Goal: Information Seeking & Learning: Find specific fact

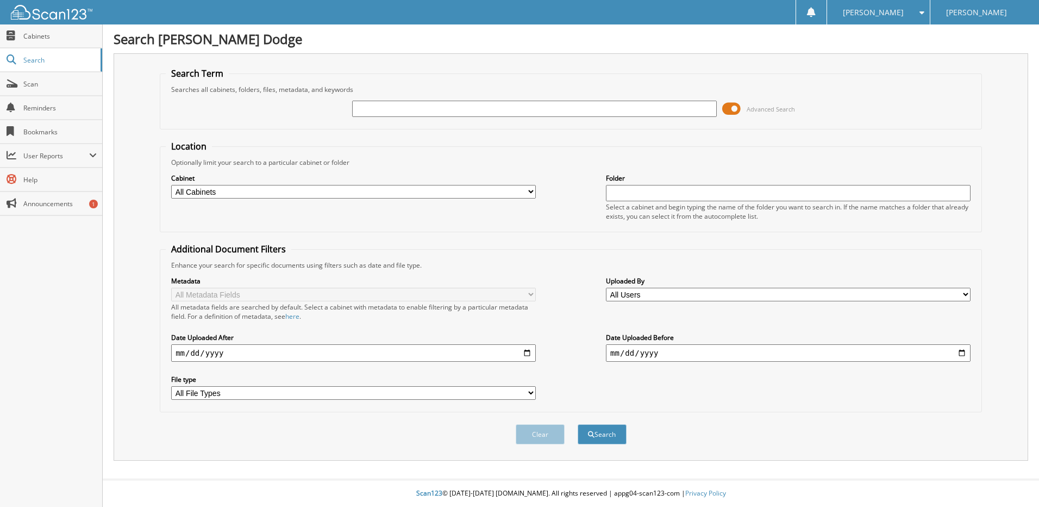
click at [247, 506] on html "Felipe M. Settings Logout Dick Poe Dodge Close Cabinets Search" at bounding box center [519, 253] width 1039 height 507
paste input "9154401604"
type input "9154401604"
click at [578, 424] on button "Search" at bounding box center [602, 434] width 49 height 20
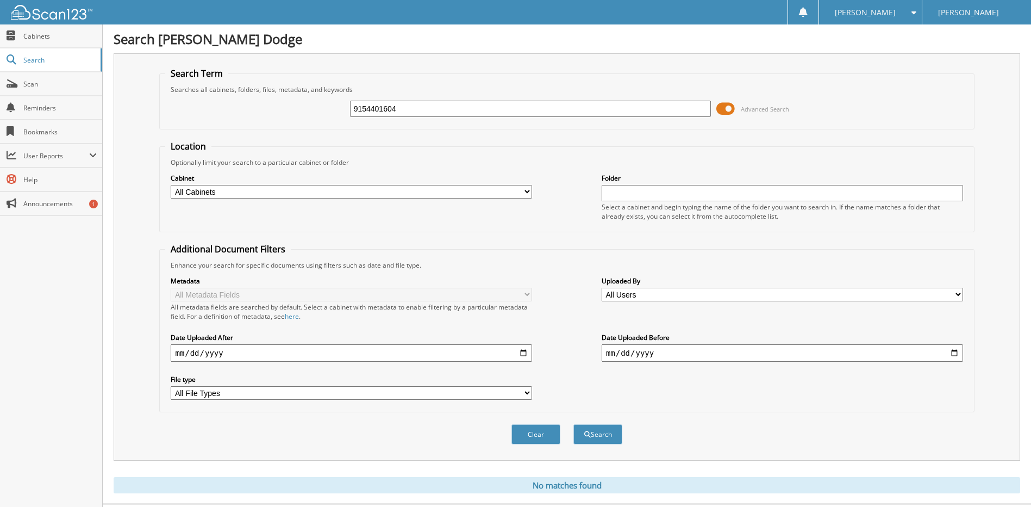
drag, startPoint x: 409, startPoint y: 108, endPoint x: 240, endPoint y: 127, distance: 170.1
click at [275, 116] on div "9154401604 Advanced Search" at bounding box center [566, 108] width 803 height 29
type input "[PERSON_NAME]"
click at [598, 430] on button "Search" at bounding box center [597, 434] width 49 height 20
type input "[PERSON_NAME]"
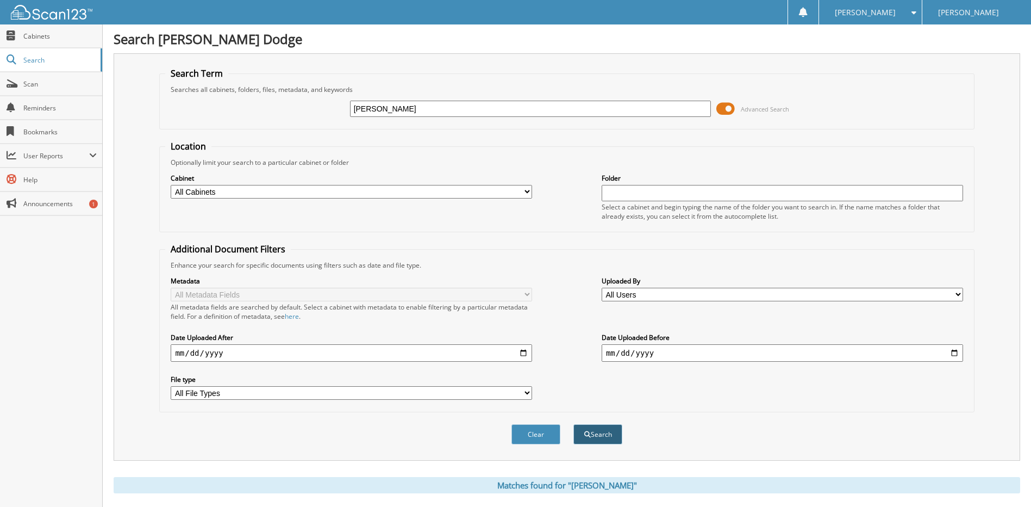
click at [597, 432] on button "Search" at bounding box center [597, 434] width 49 height 20
drag, startPoint x: 398, startPoint y: 110, endPoint x: 266, endPoint y: 114, distance: 132.1
click at [279, 111] on div "arrellano Advanced Search" at bounding box center [566, 108] width 803 height 29
type input "amanda"
click at [602, 436] on button "Search" at bounding box center [597, 434] width 49 height 20
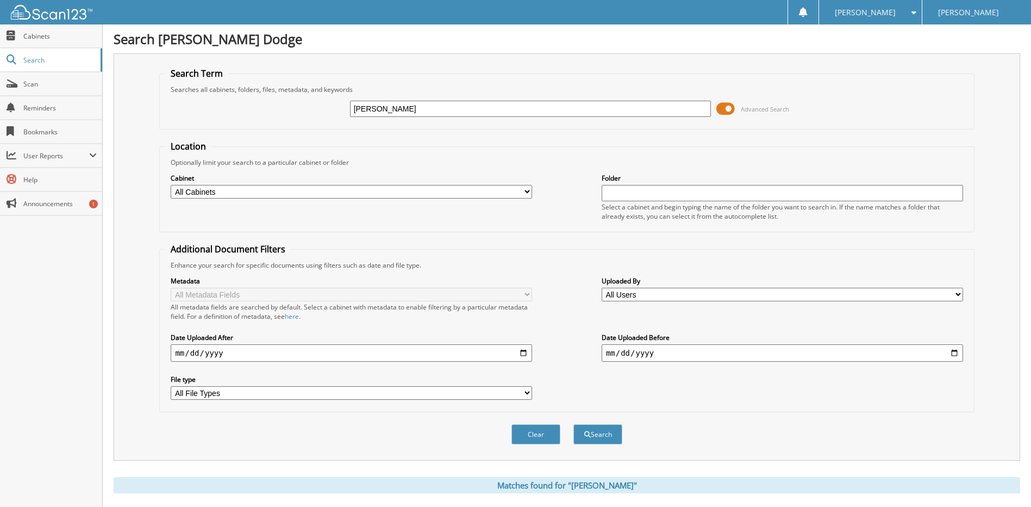
drag, startPoint x: 399, startPoint y: 110, endPoint x: 237, endPoint y: 140, distance: 165.2
click at [304, 126] on fieldset "Search Term Searches all cabinets, folders, files, metadata, and keywords [PERS…" at bounding box center [566, 98] width 815 height 62
type input "t35271a"
click at [573, 424] on button "Search" at bounding box center [597, 434] width 49 height 20
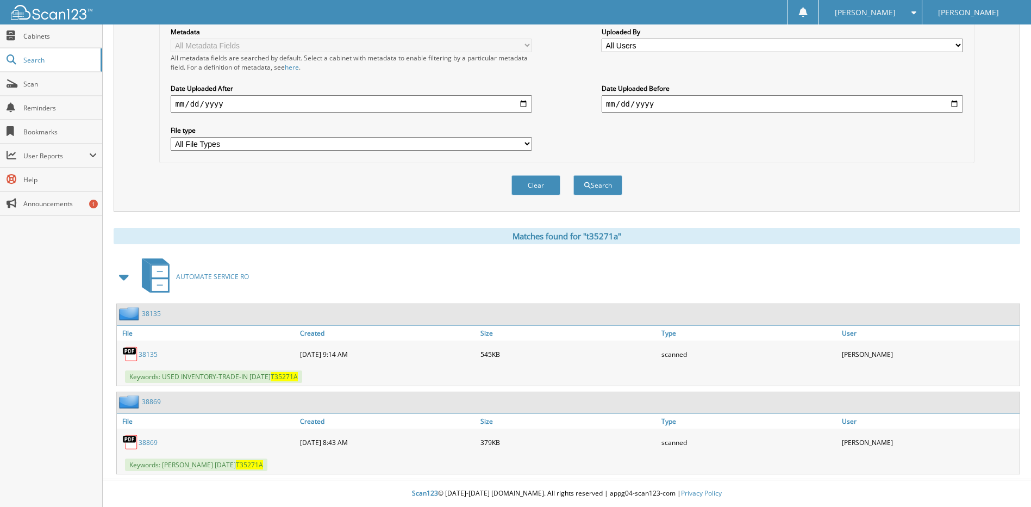
click at [150, 444] on link "38869" at bounding box center [148, 441] width 19 height 9
click at [223, 272] on span "AUTOMATE SERVICE RO" at bounding box center [212, 276] width 73 height 9
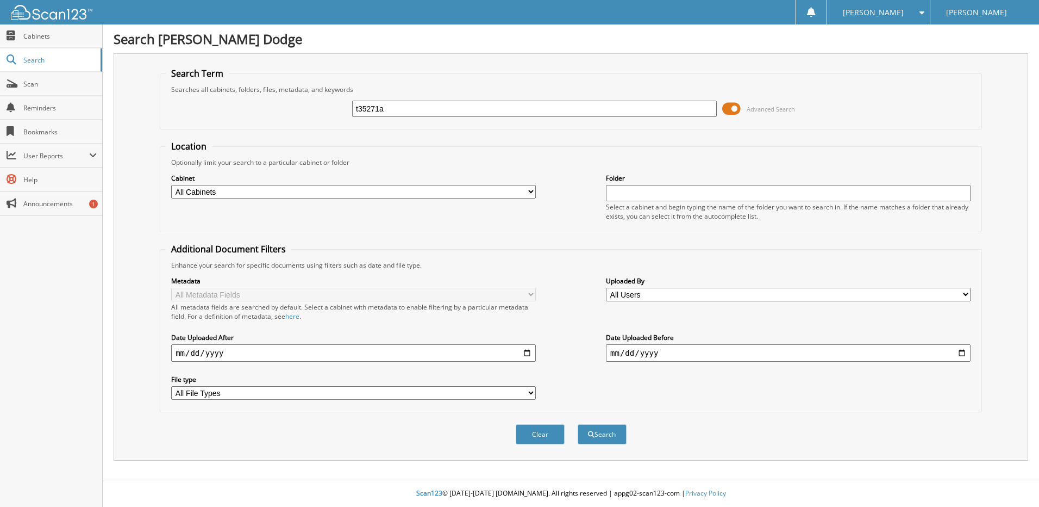
type input "t35271a"
click at [578, 424] on button "Search" at bounding box center [602, 434] width 49 height 20
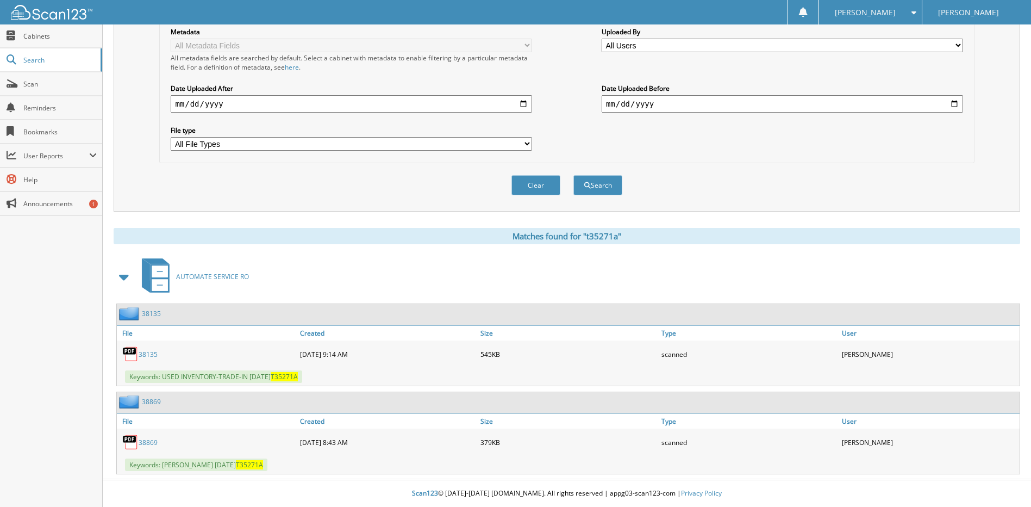
scroll to position [249, 0]
